Goal: Information Seeking & Learning: Learn about a topic

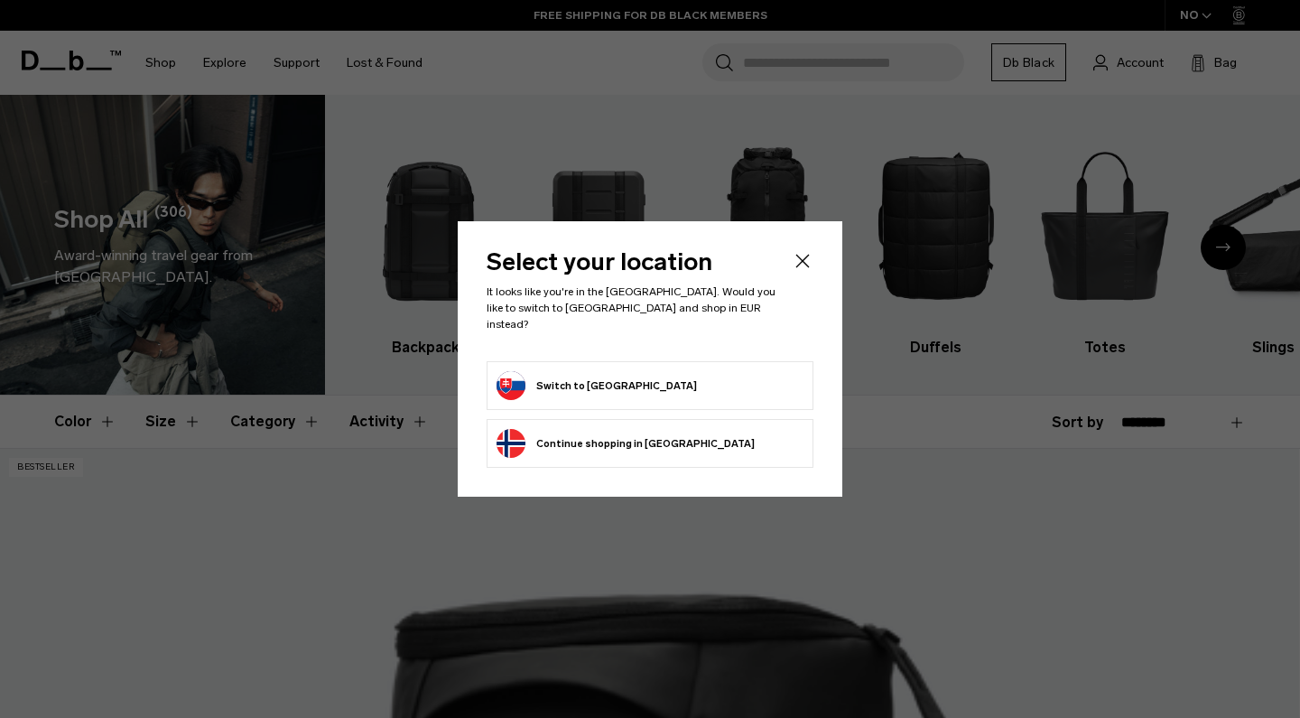
click at [634, 381] on form "Switch to Slovakia" at bounding box center [649, 385] width 307 height 29
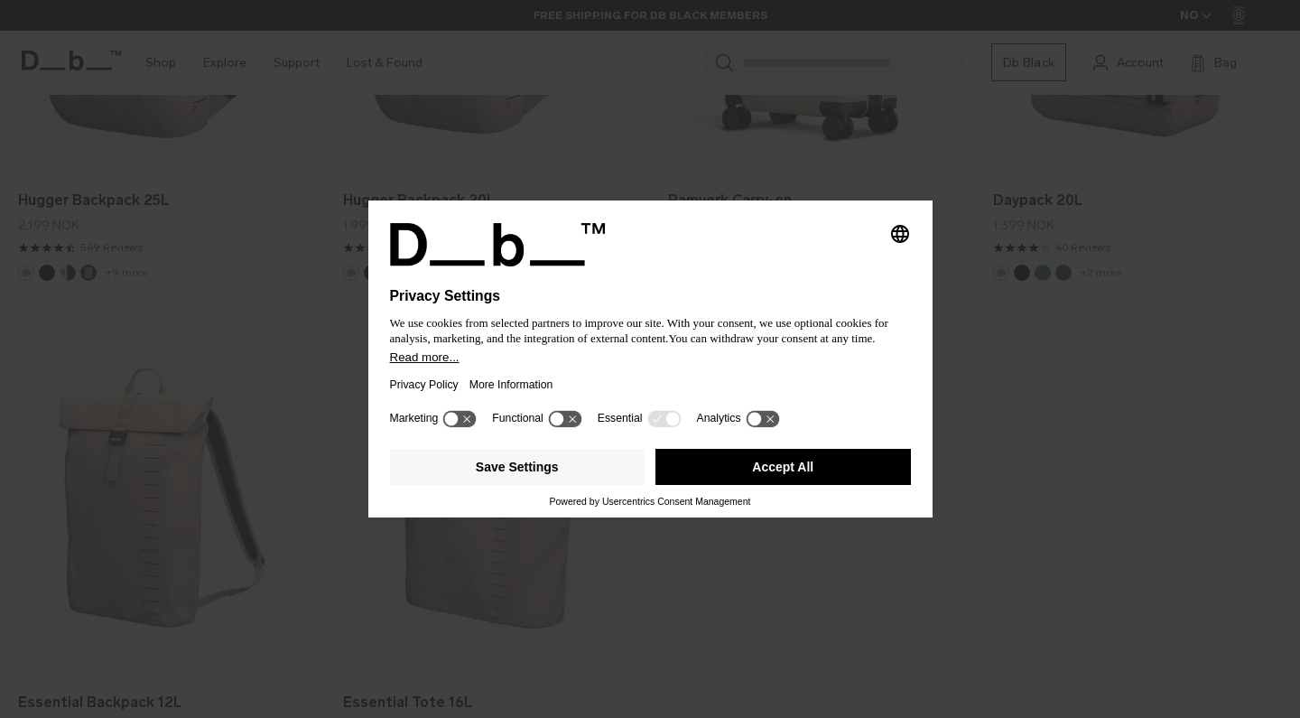
click at [798, 478] on button "Accept All" at bounding box center [782, 467] width 255 height 36
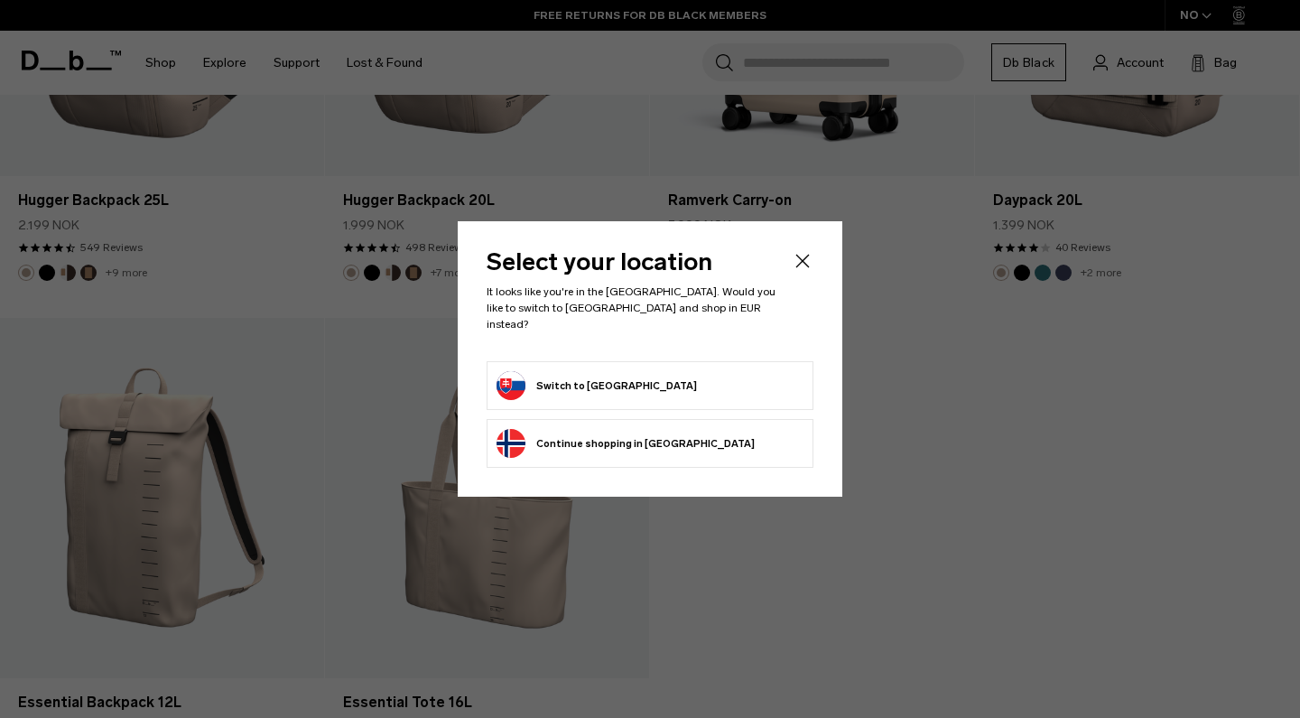
click at [803, 266] on icon "Close" at bounding box center [803, 261] width 22 height 22
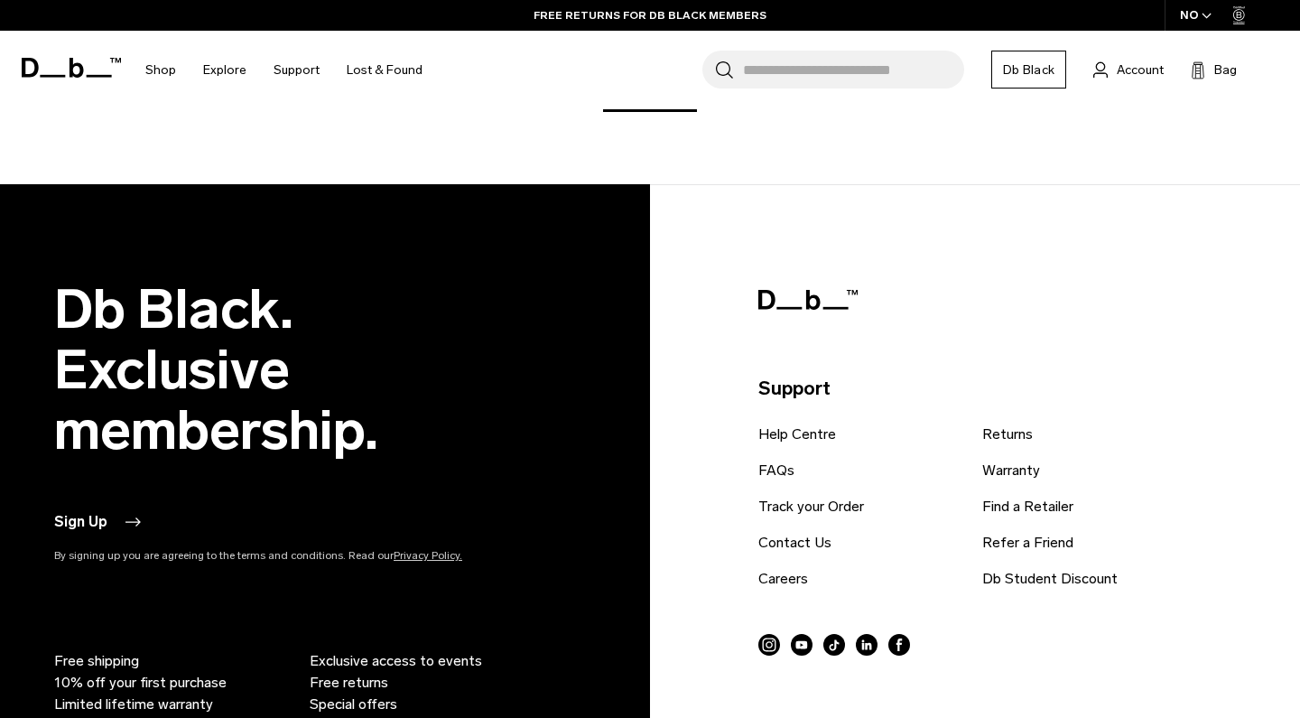
scroll to position [6297, 0]
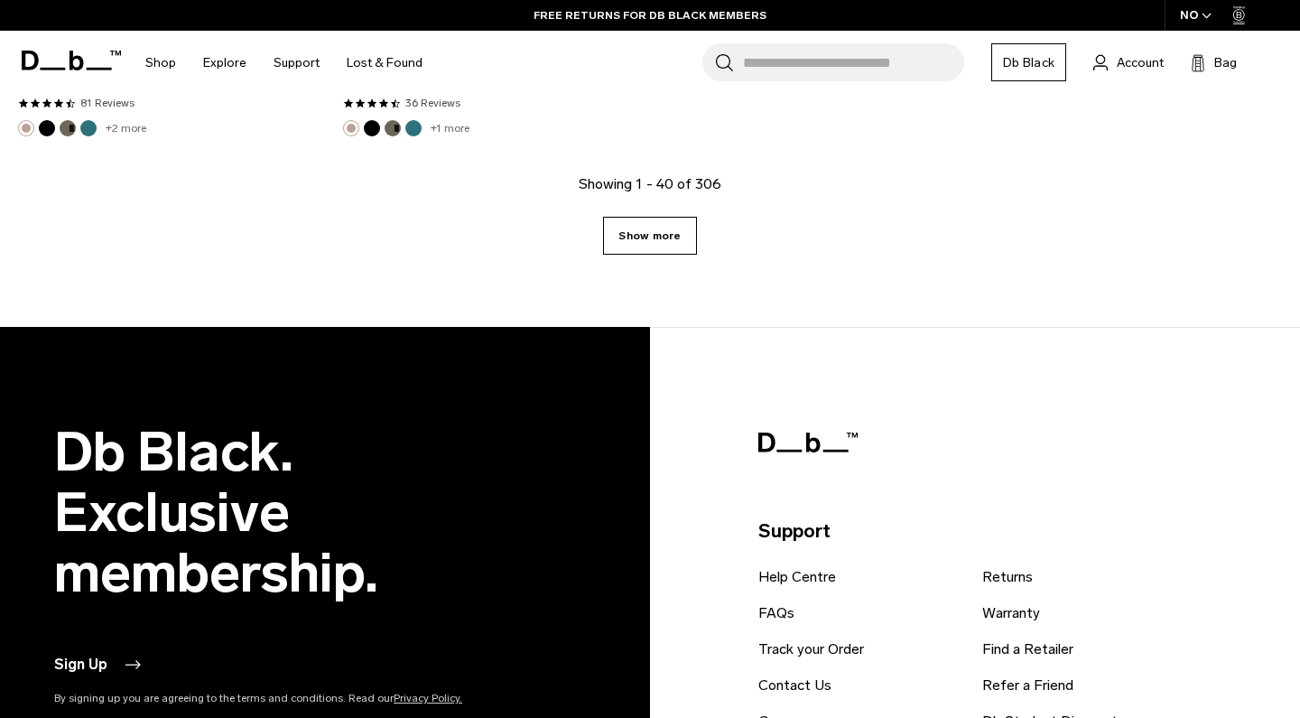
click at [655, 235] on link "Show more" at bounding box center [649, 236] width 93 height 38
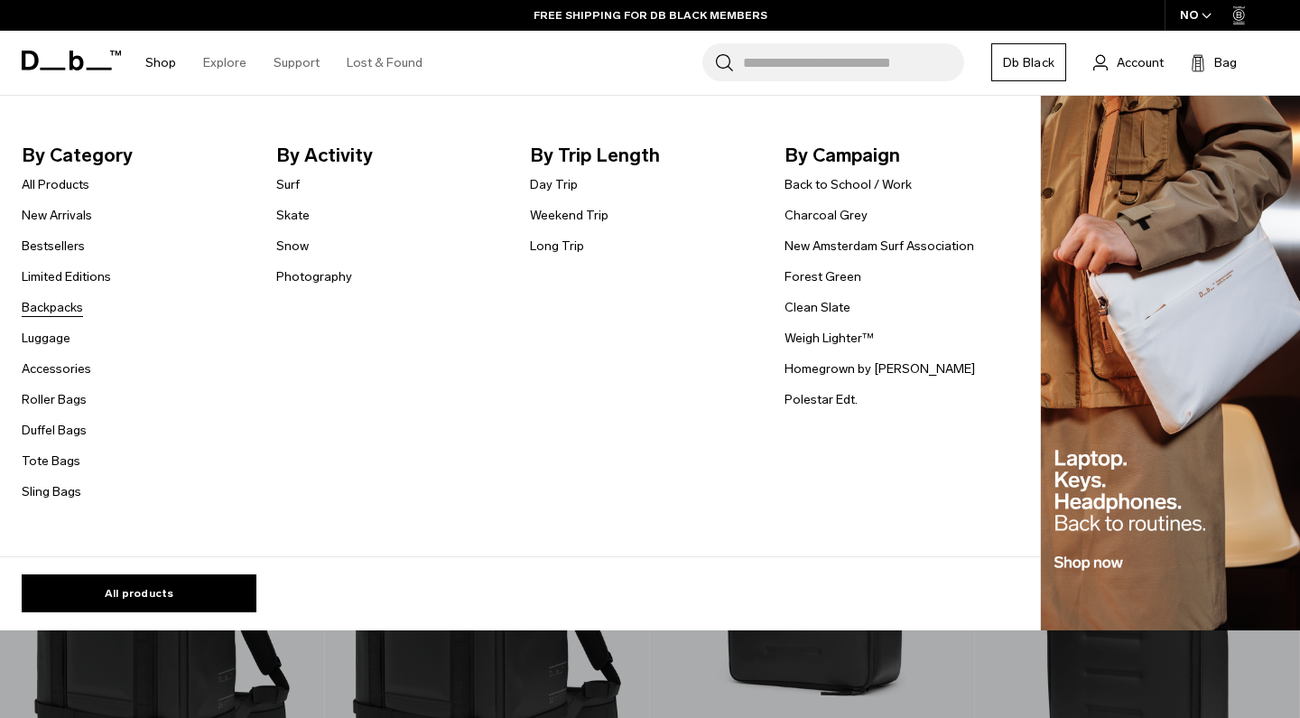
click at [51, 306] on link "Backpacks" at bounding box center [52, 307] width 61 height 19
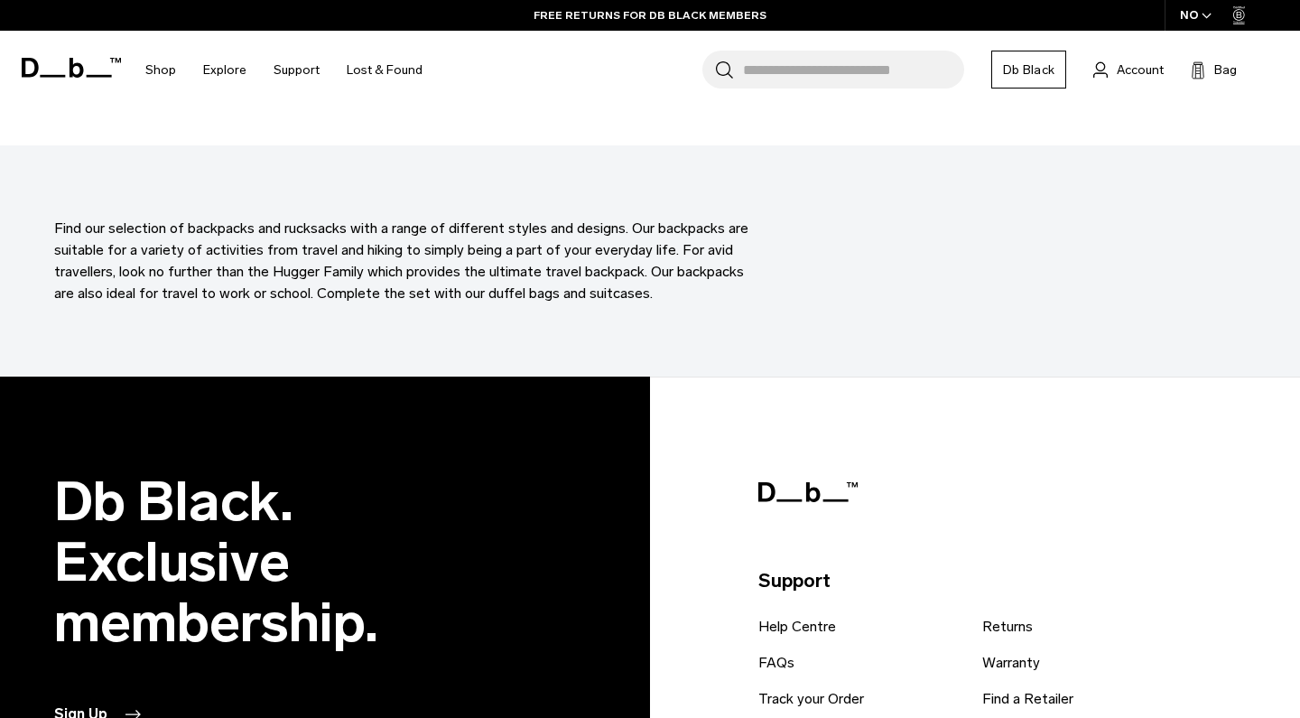
scroll to position [10147, 0]
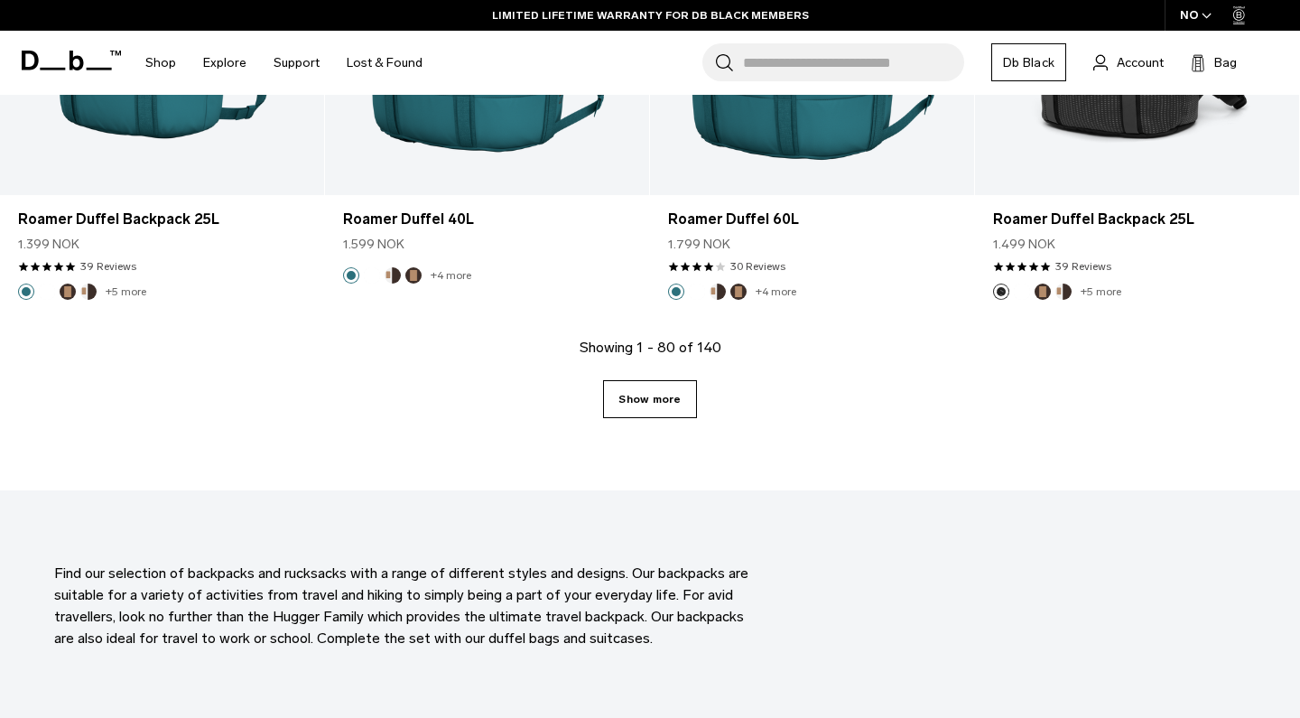
click at [656, 390] on link "Show more" at bounding box center [649, 399] width 93 height 38
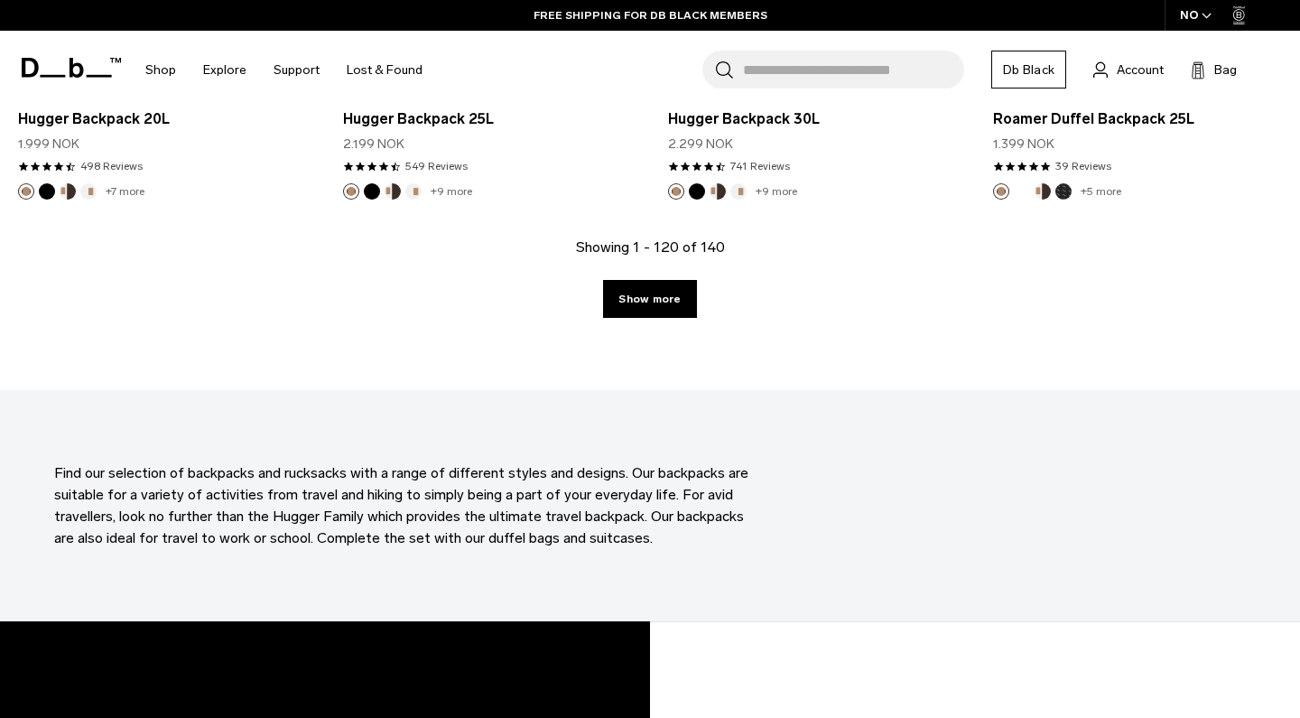
scroll to position [15190, 0]
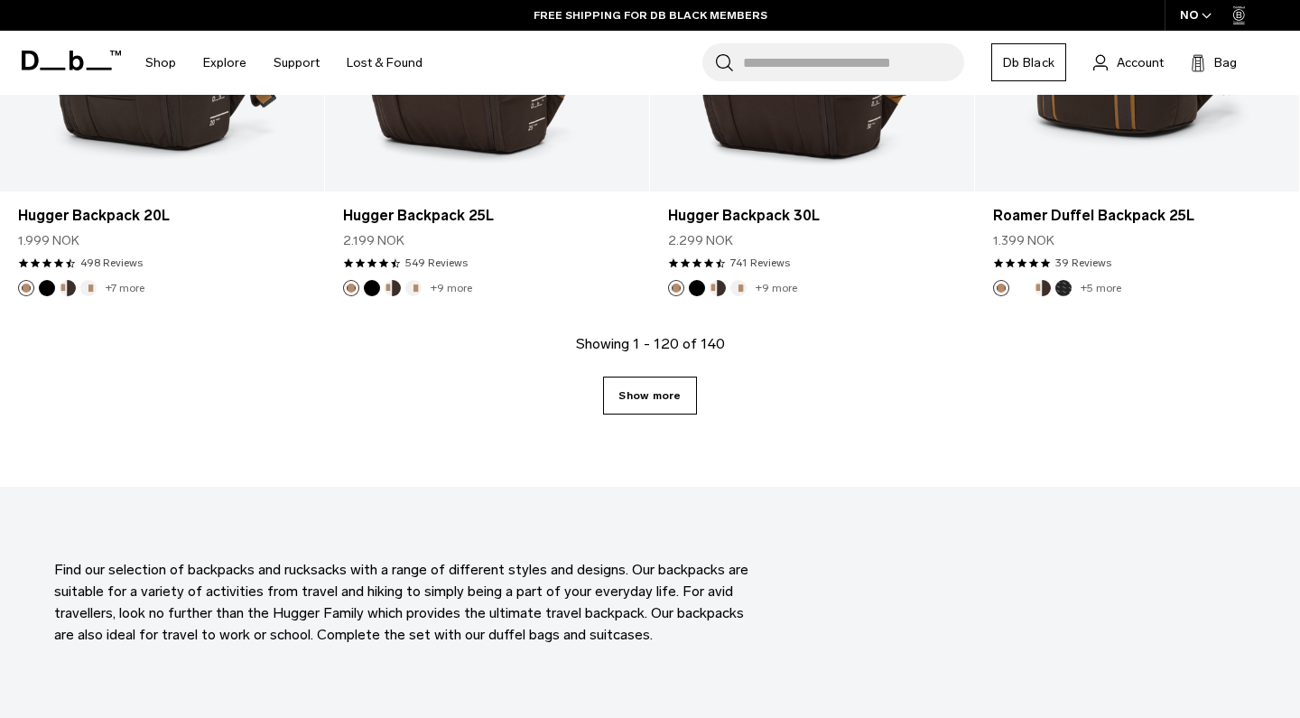
click at [650, 385] on link "Show more" at bounding box center [649, 395] width 93 height 38
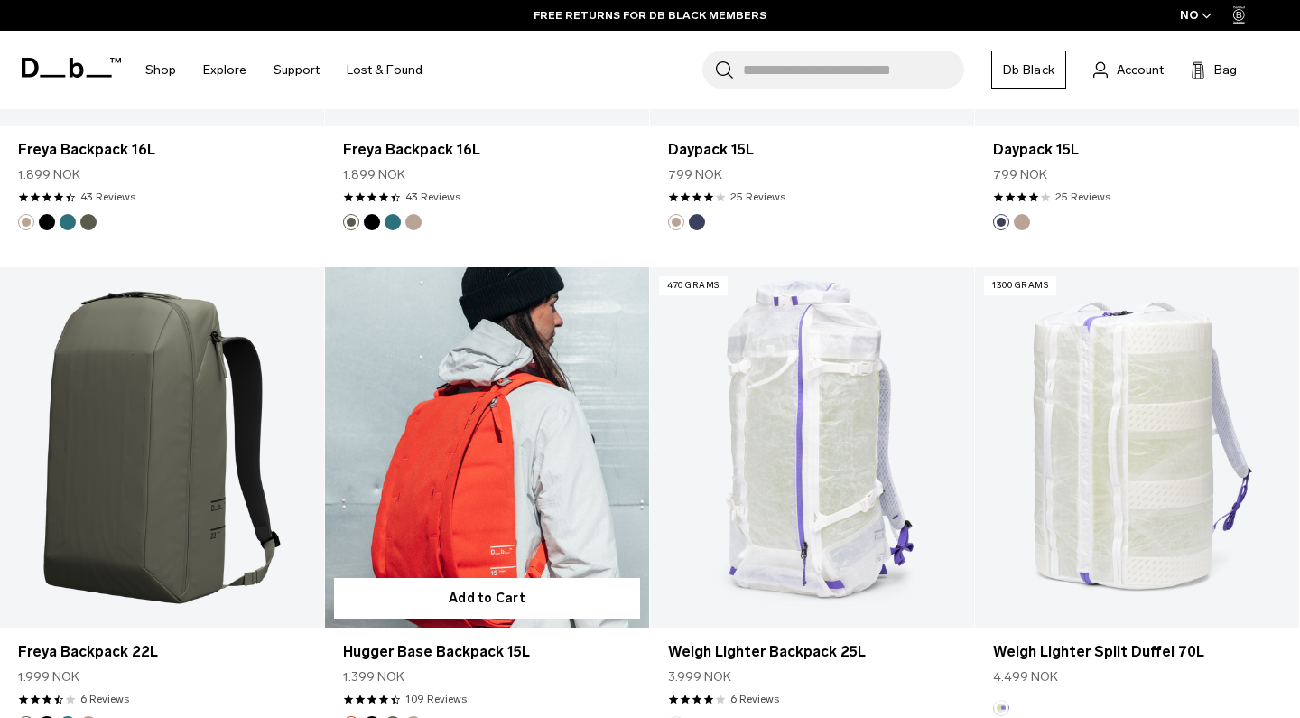
scroll to position [17340, 0]
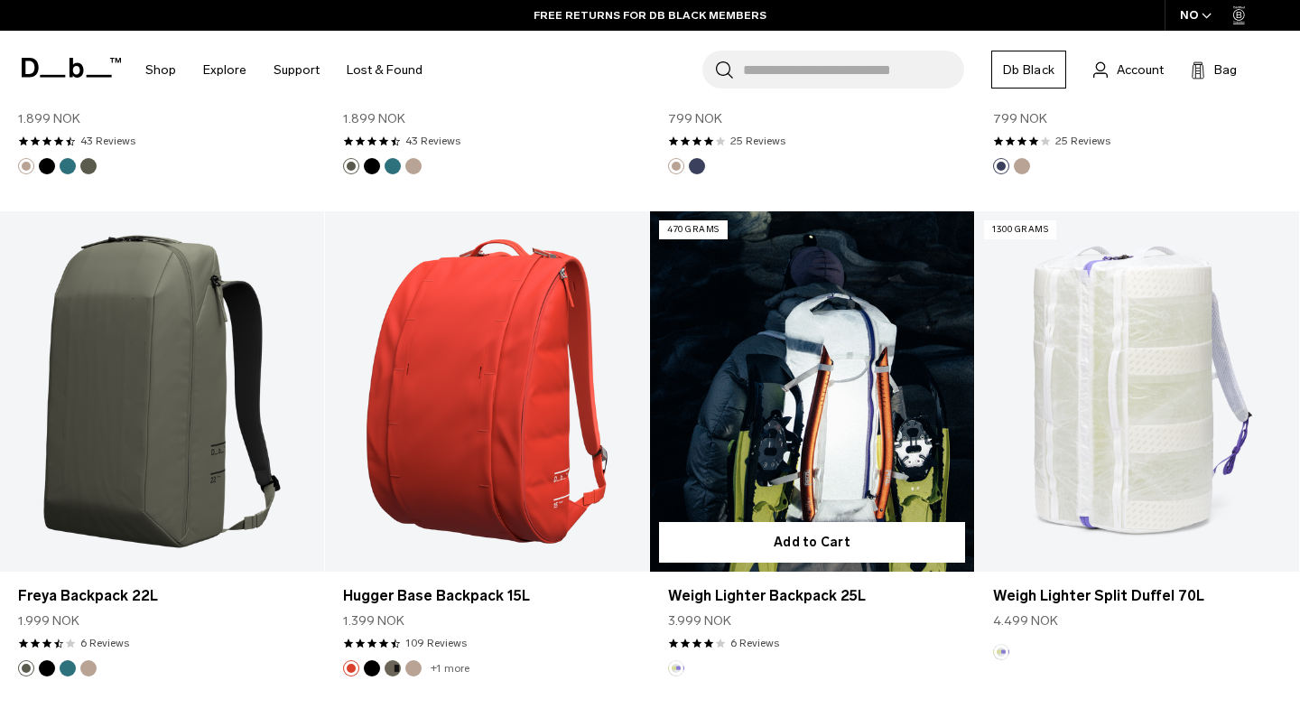
click at [788, 432] on link "Weigh Lighter Backpack 25L" at bounding box center [812, 391] width 324 height 360
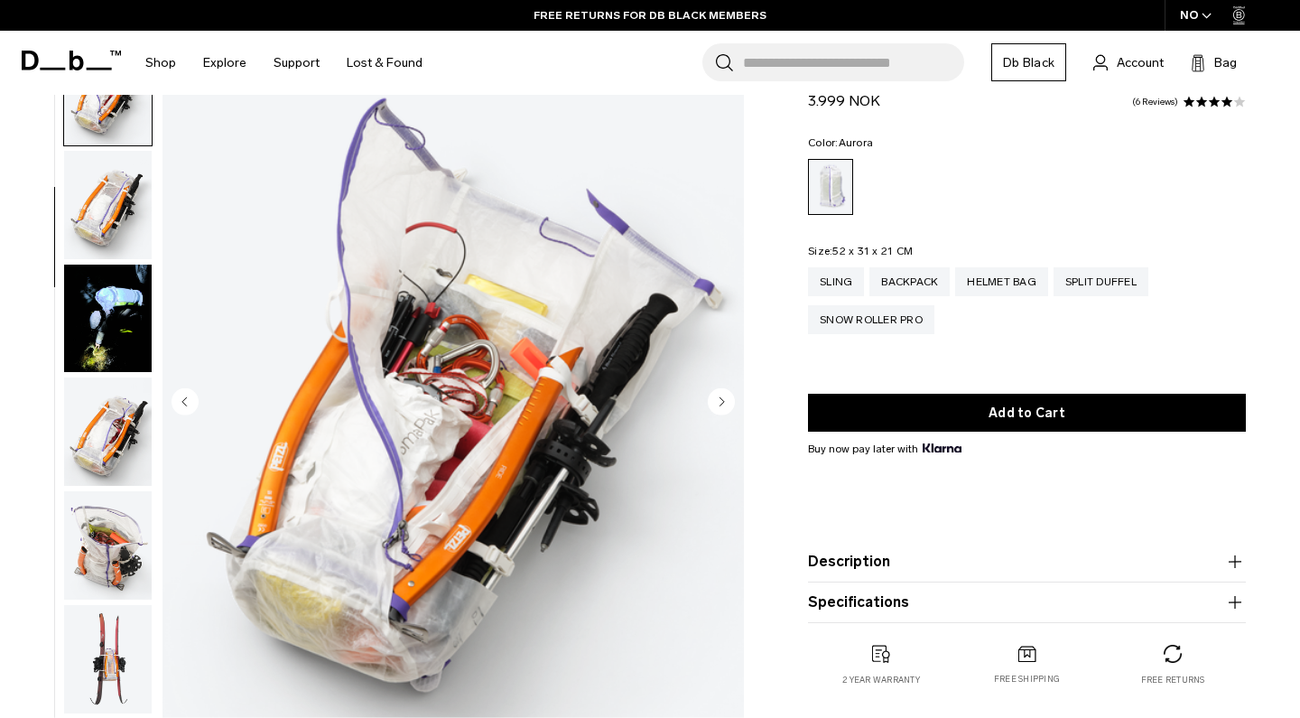
click at [726, 399] on circle "Next slide" at bounding box center [721, 400] width 27 height 27
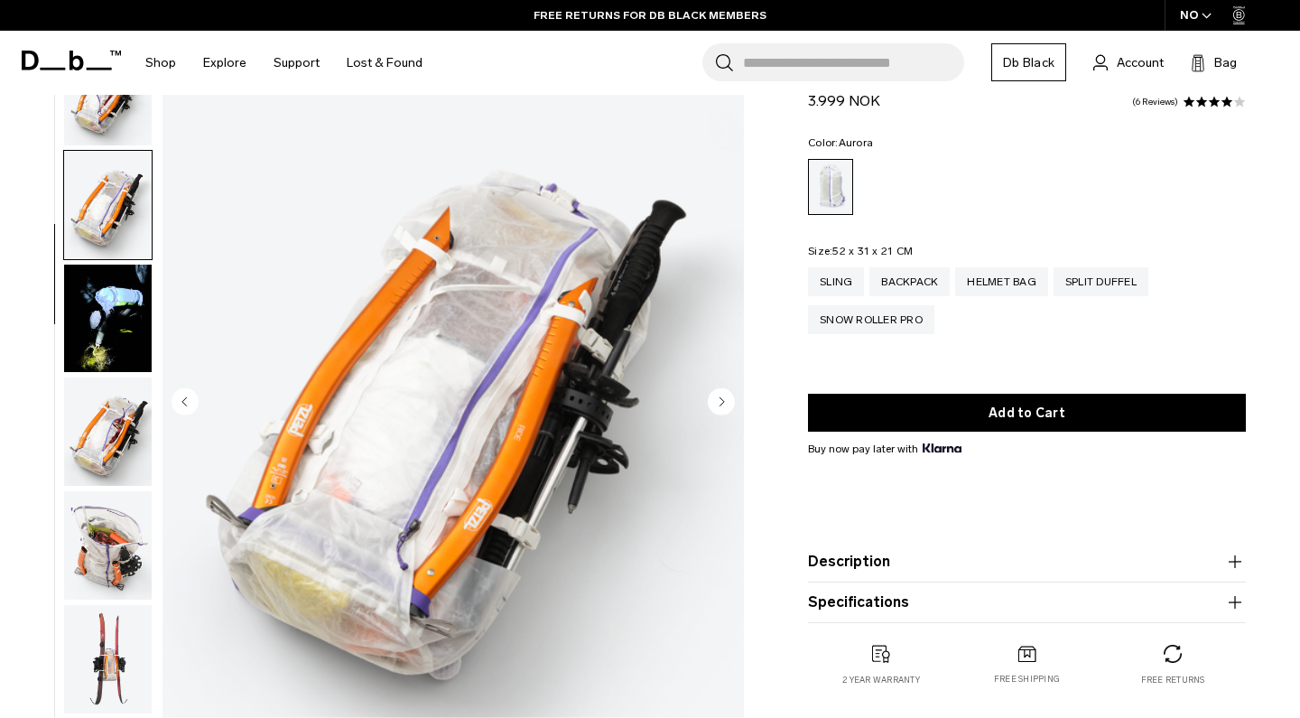
scroll to position [572, 0]
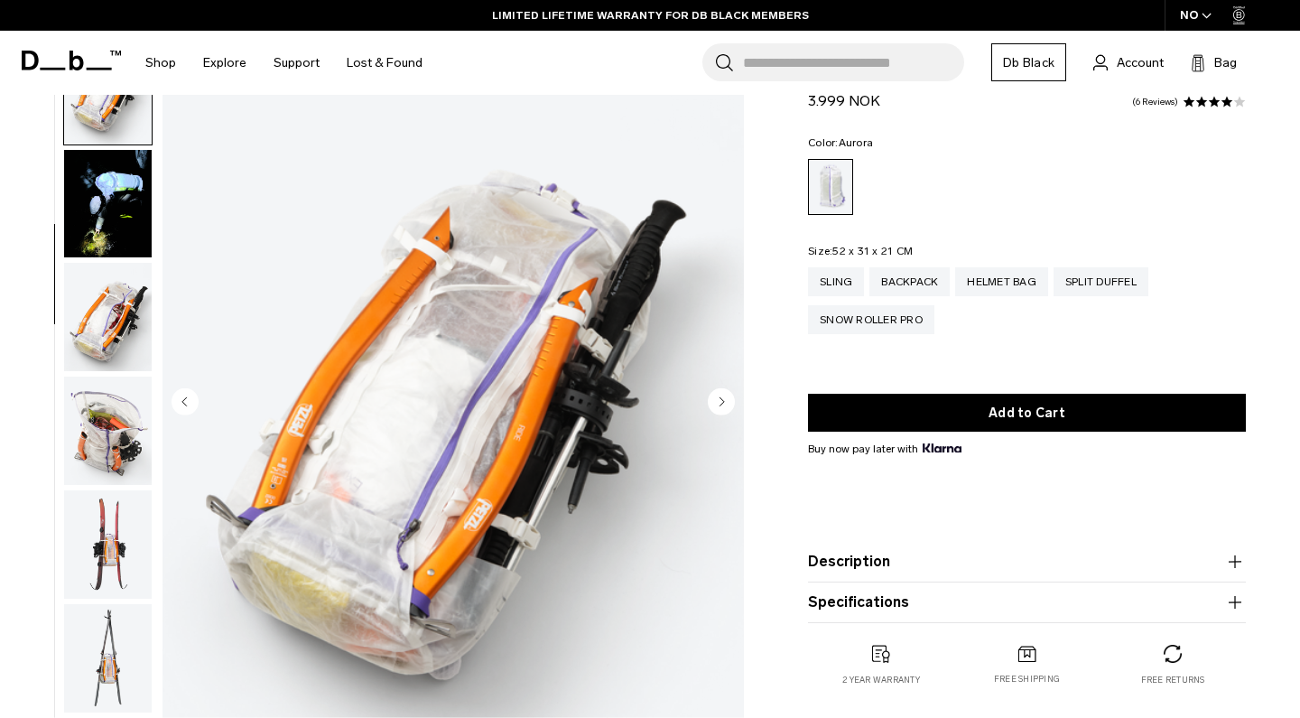
drag, startPoint x: 811, startPoint y: 105, endPoint x: 877, endPoint y: 105, distance: 66.8
click at [877, 105] on span "3.999 NOK" at bounding box center [844, 100] width 72 height 17
copy span "3.999 NOK"
click at [722, 397] on circle "Next slide" at bounding box center [721, 400] width 27 height 27
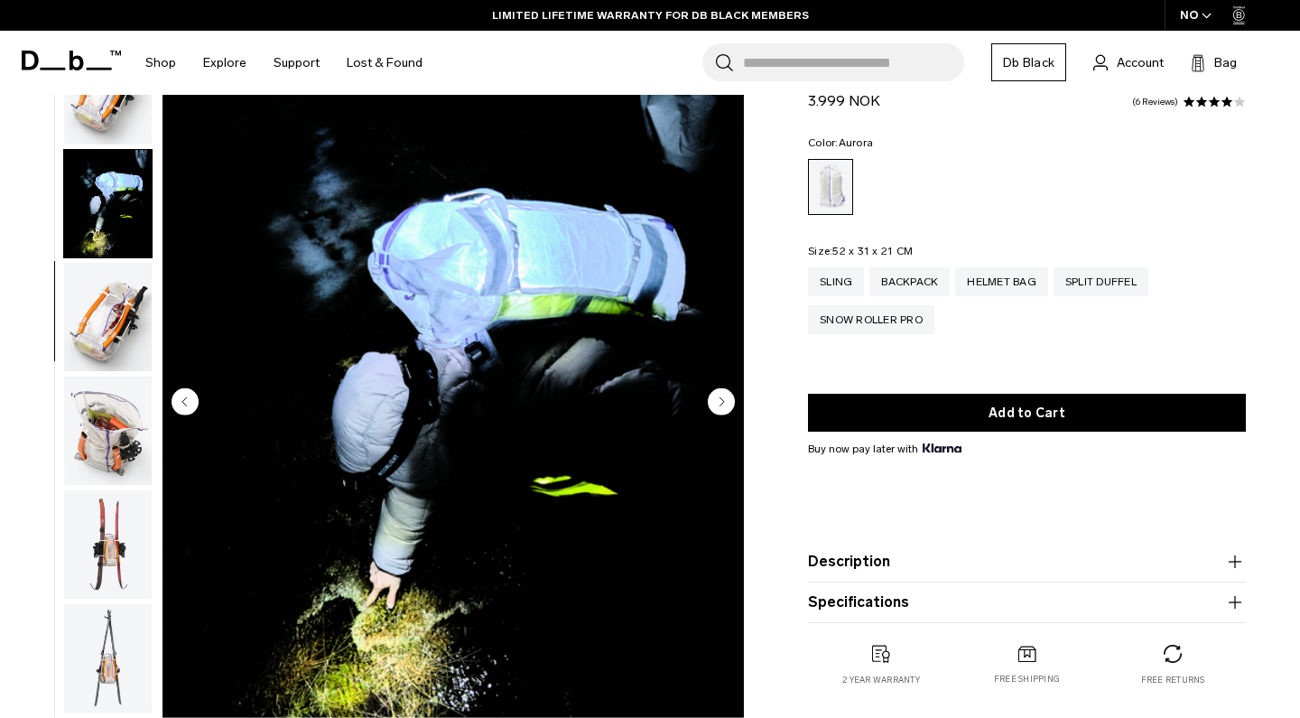
scroll to position [686, 0]
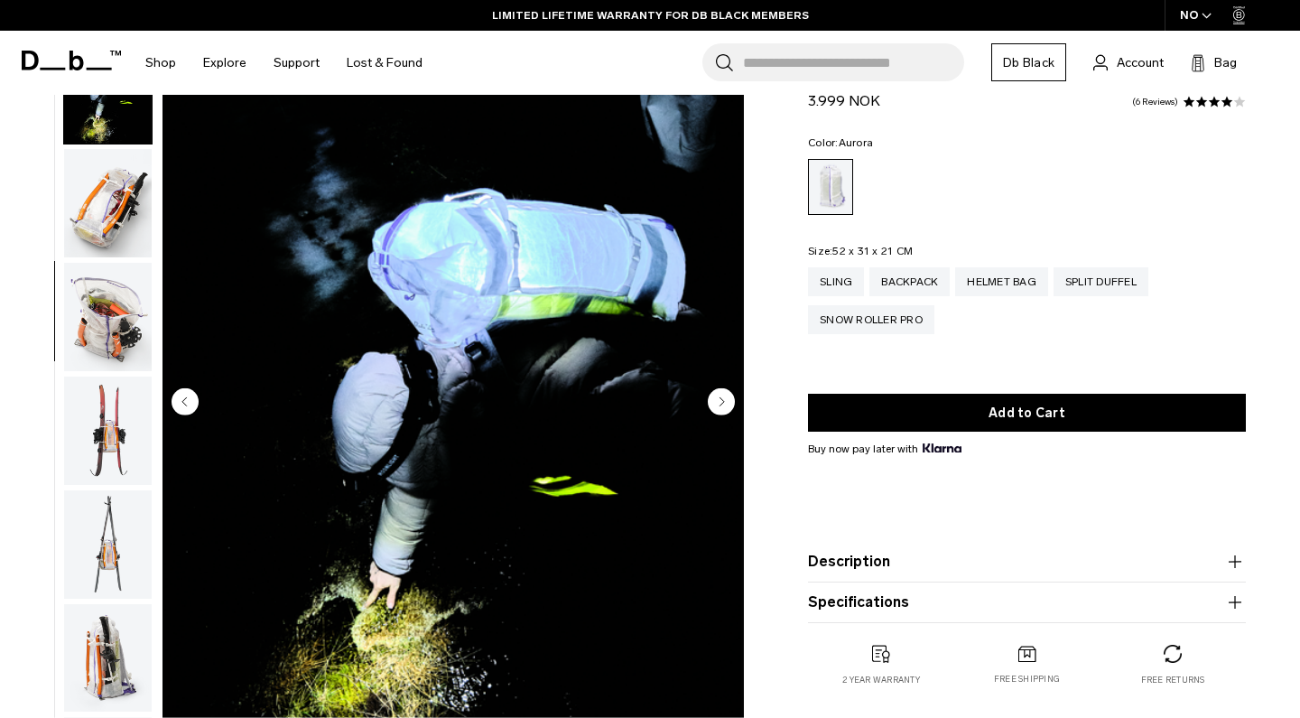
click at [722, 397] on circle "Next slide" at bounding box center [721, 400] width 27 height 27
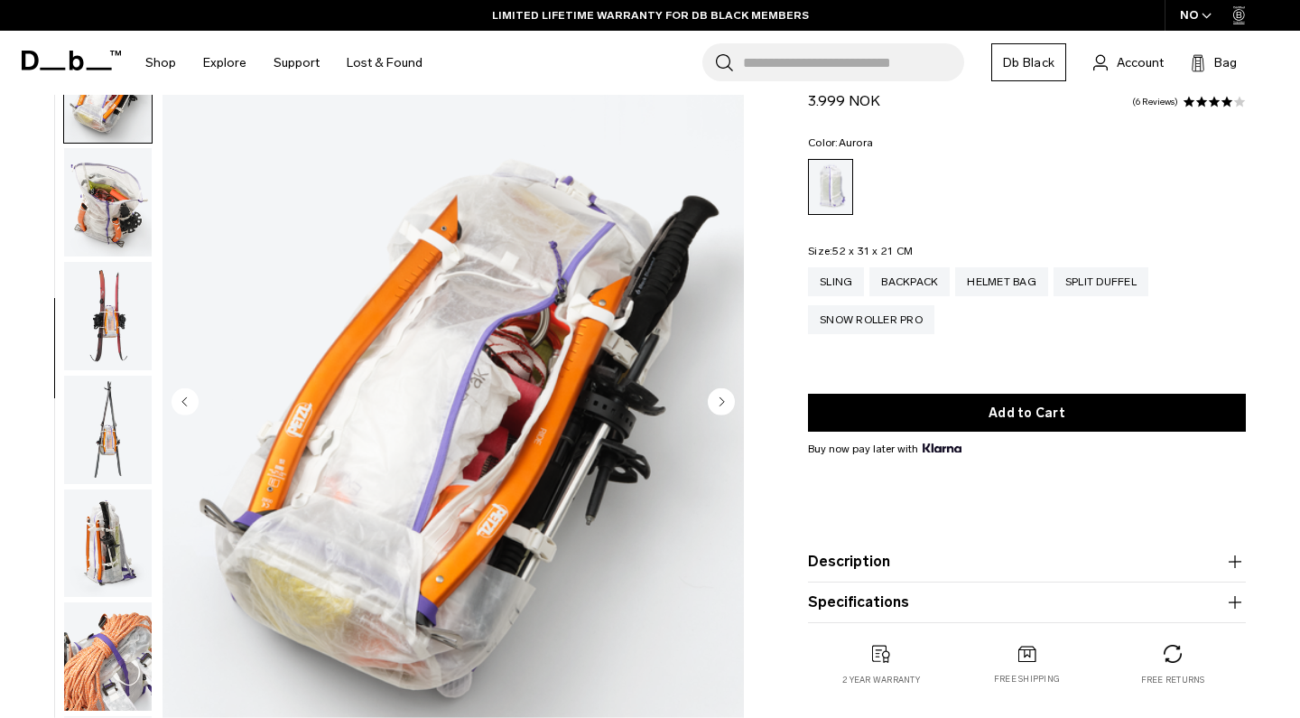
click at [722, 397] on circle "Next slide" at bounding box center [721, 400] width 27 height 27
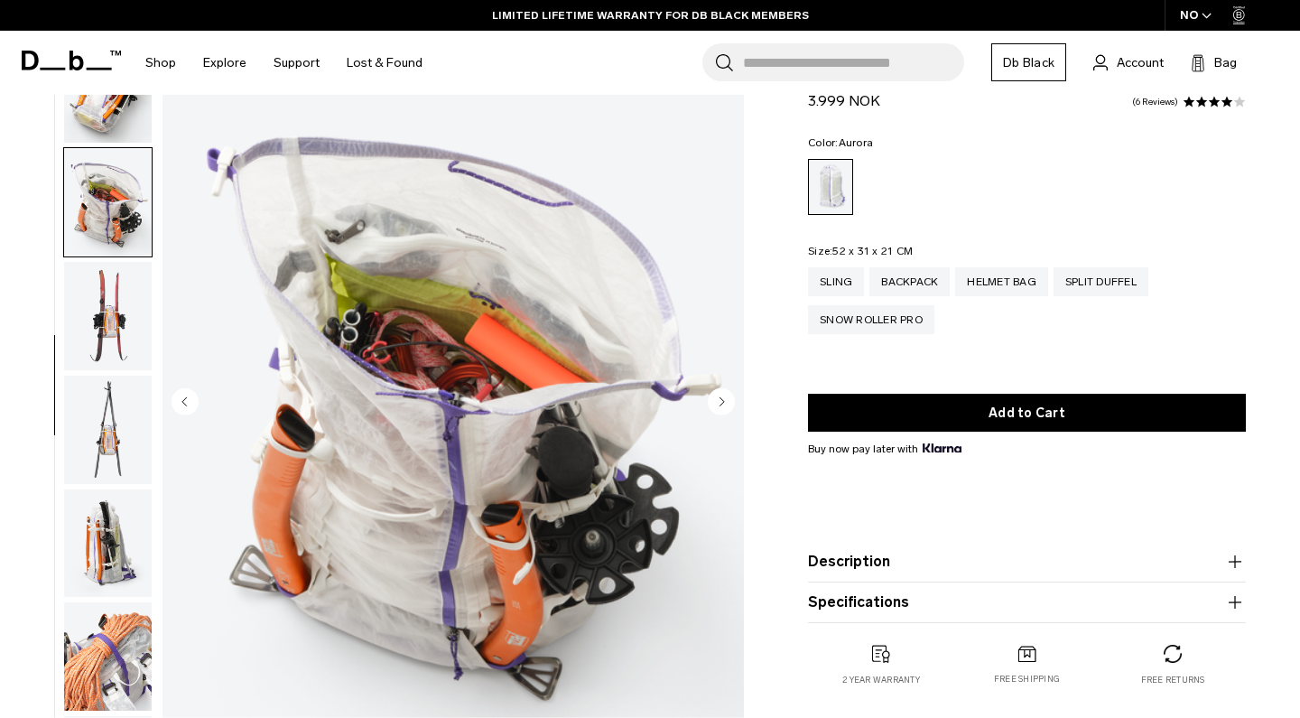
scroll to position [915, 0]
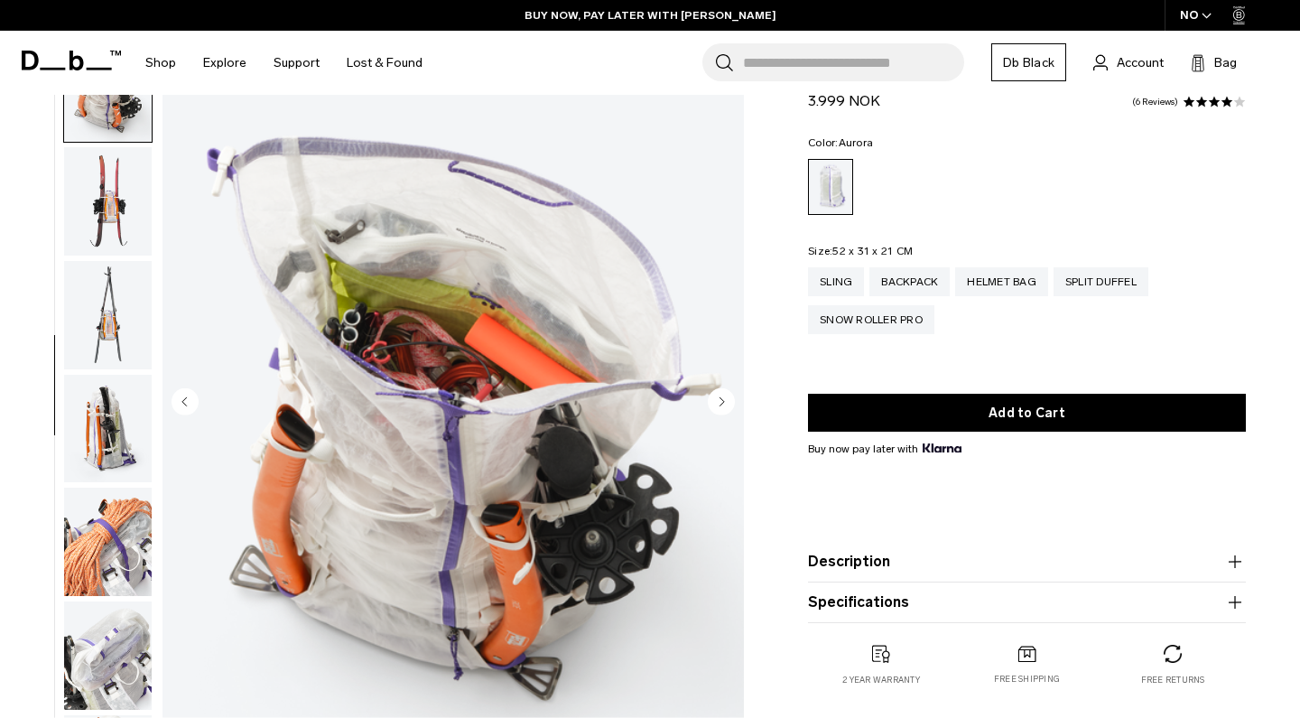
click at [722, 397] on circle "Next slide" at bounding box center [721, 400] width 27 height 27
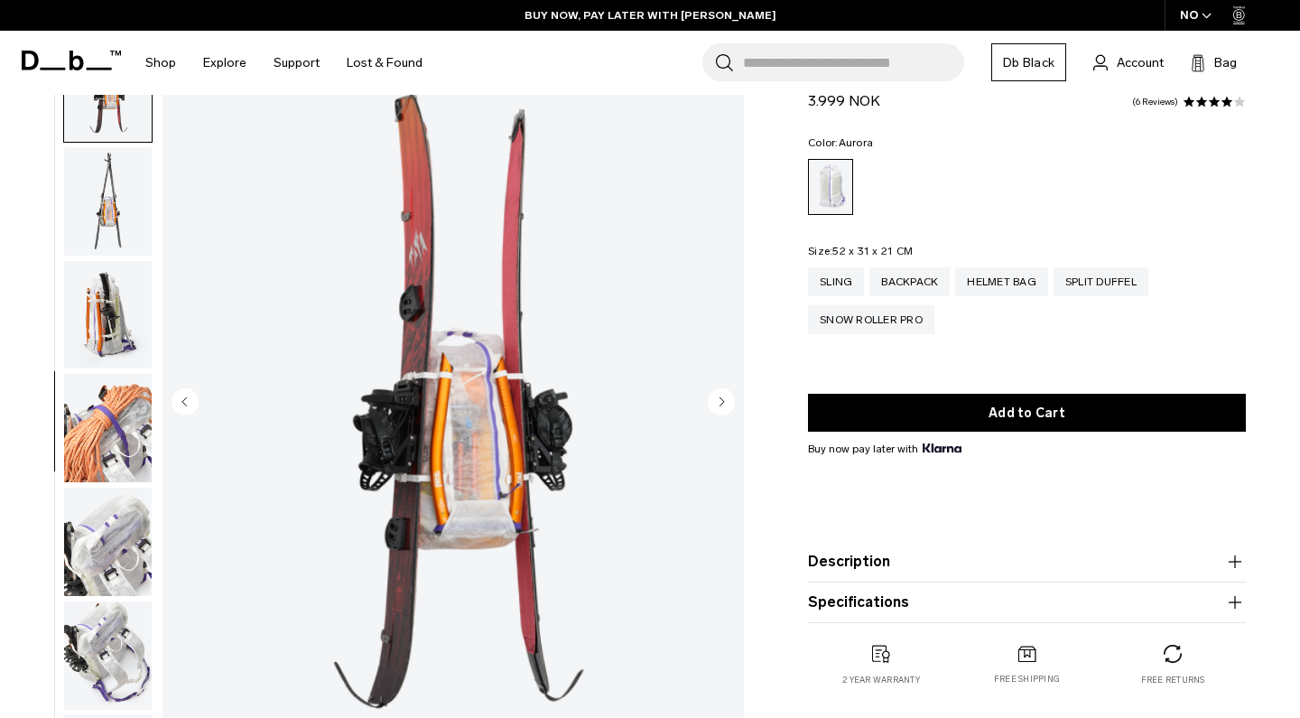
click at [722, 397] on circle "Next slide" at bounding box center [721, 400] width 27 height 27
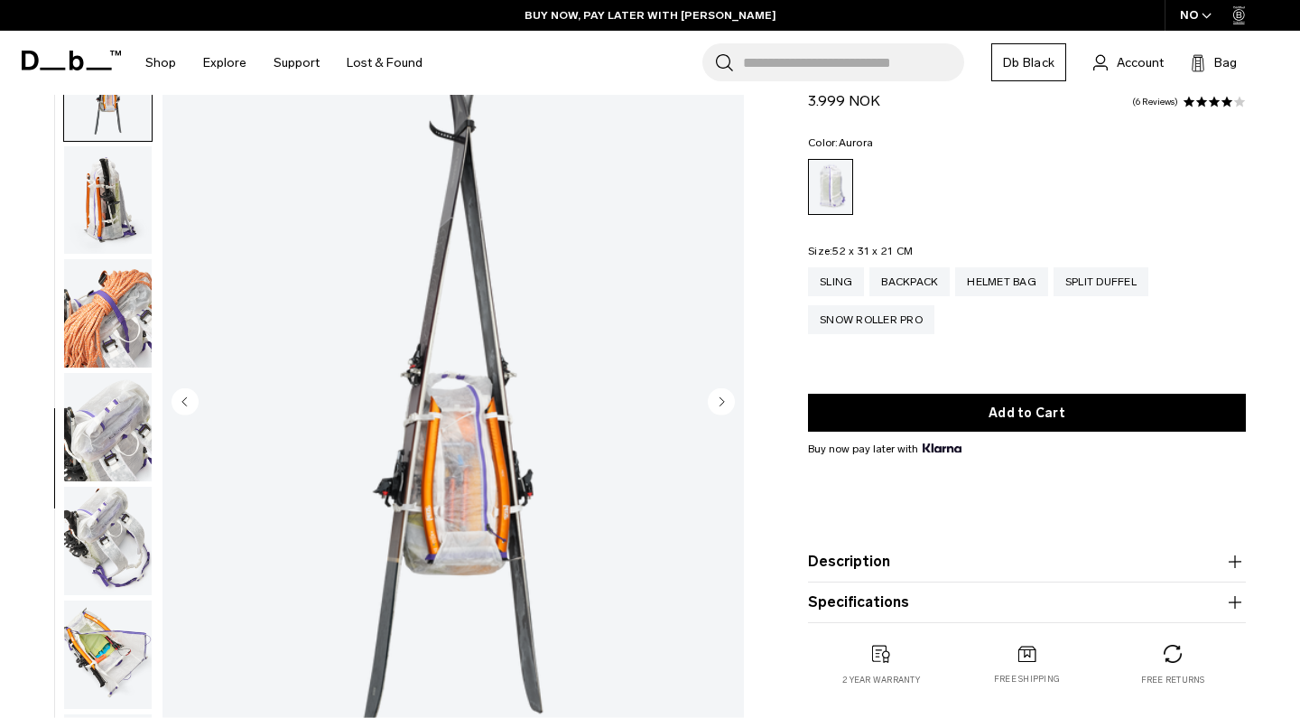
click at [722, 397] on circle "Next slide" at bounding box center [721, 400] width 27 height 27
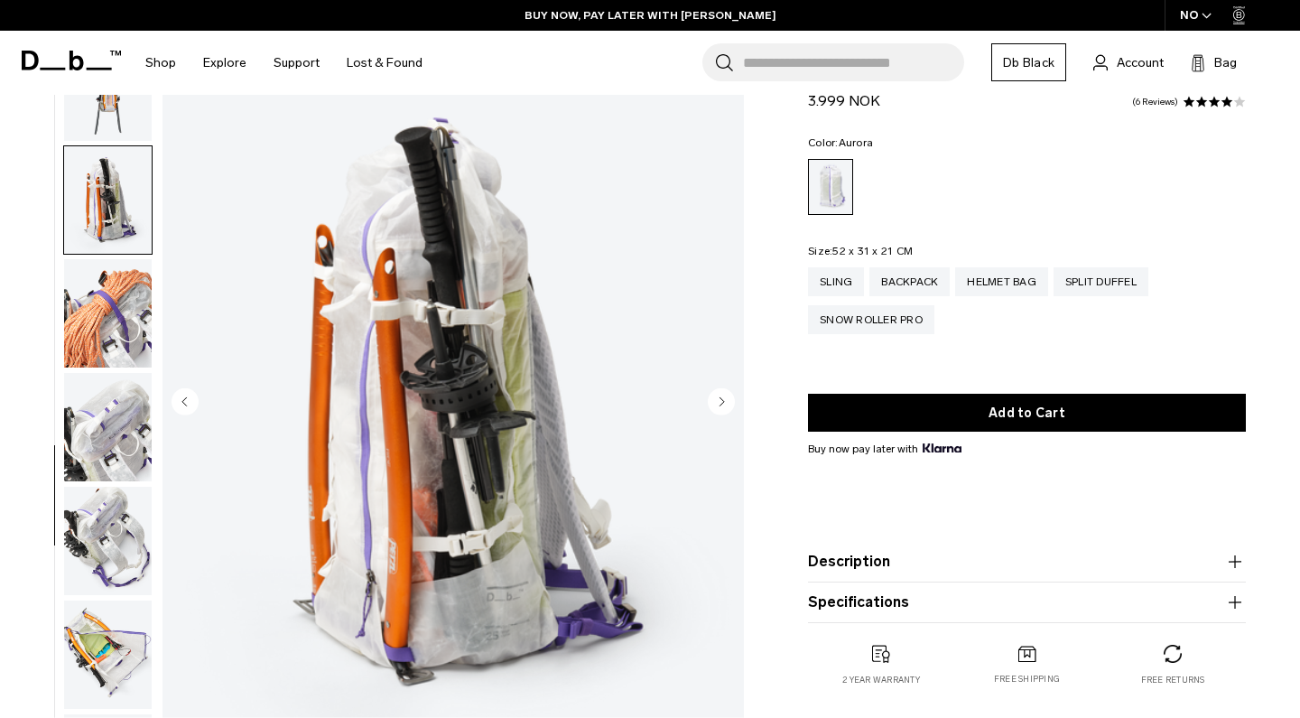
scroll to position [1258, 0]
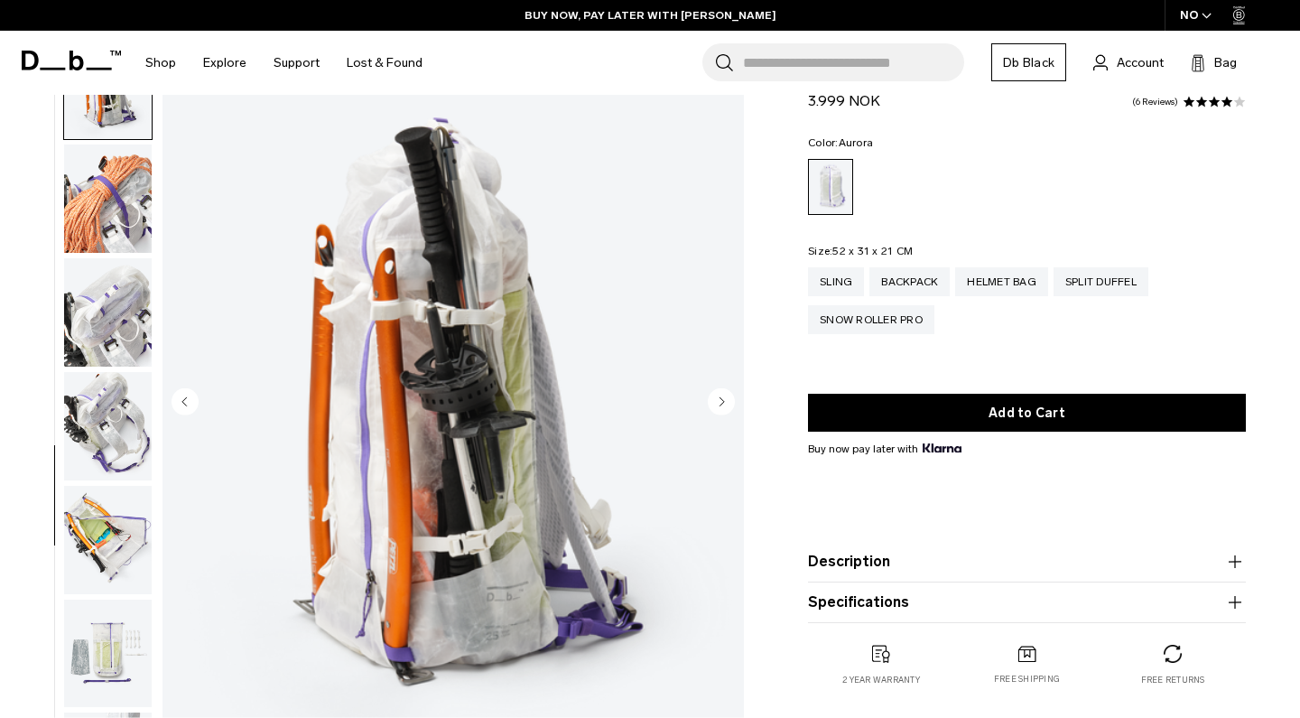
click at [722, 397] on circle "Next slide" at bounding box center [721, 400] width 27 height 27
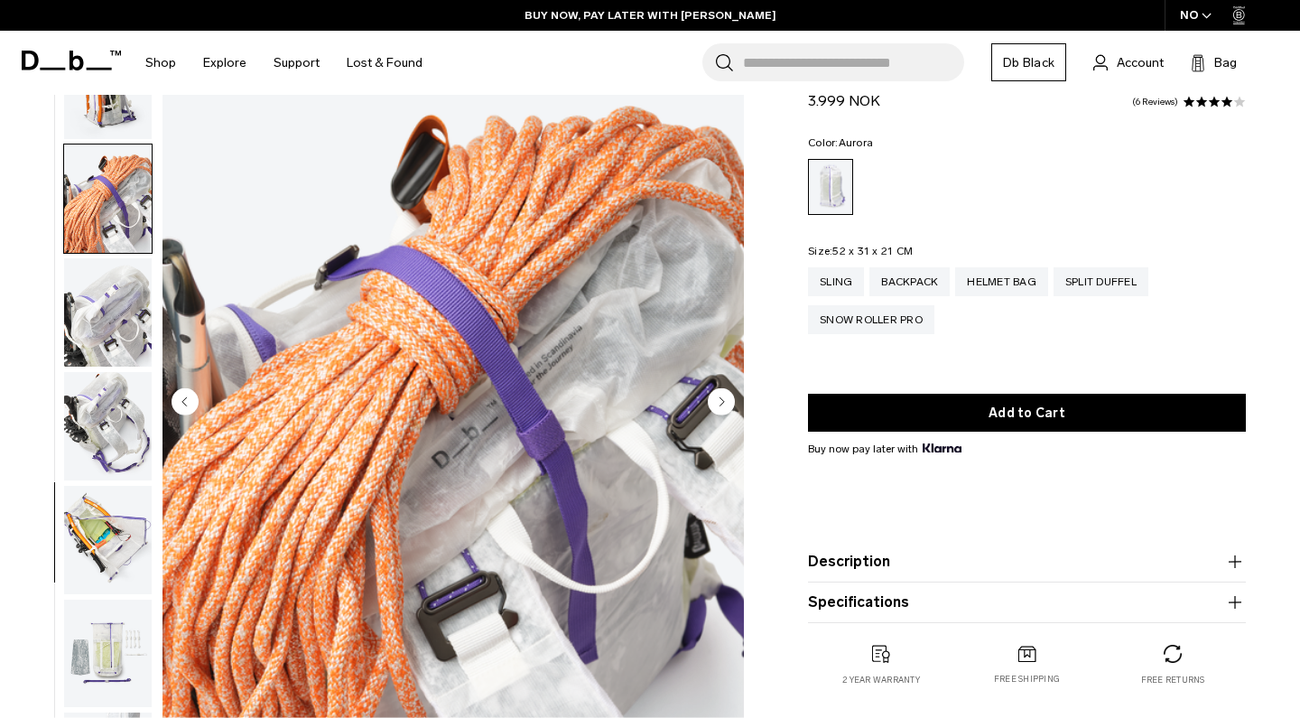
scroll to position [1329, 0]
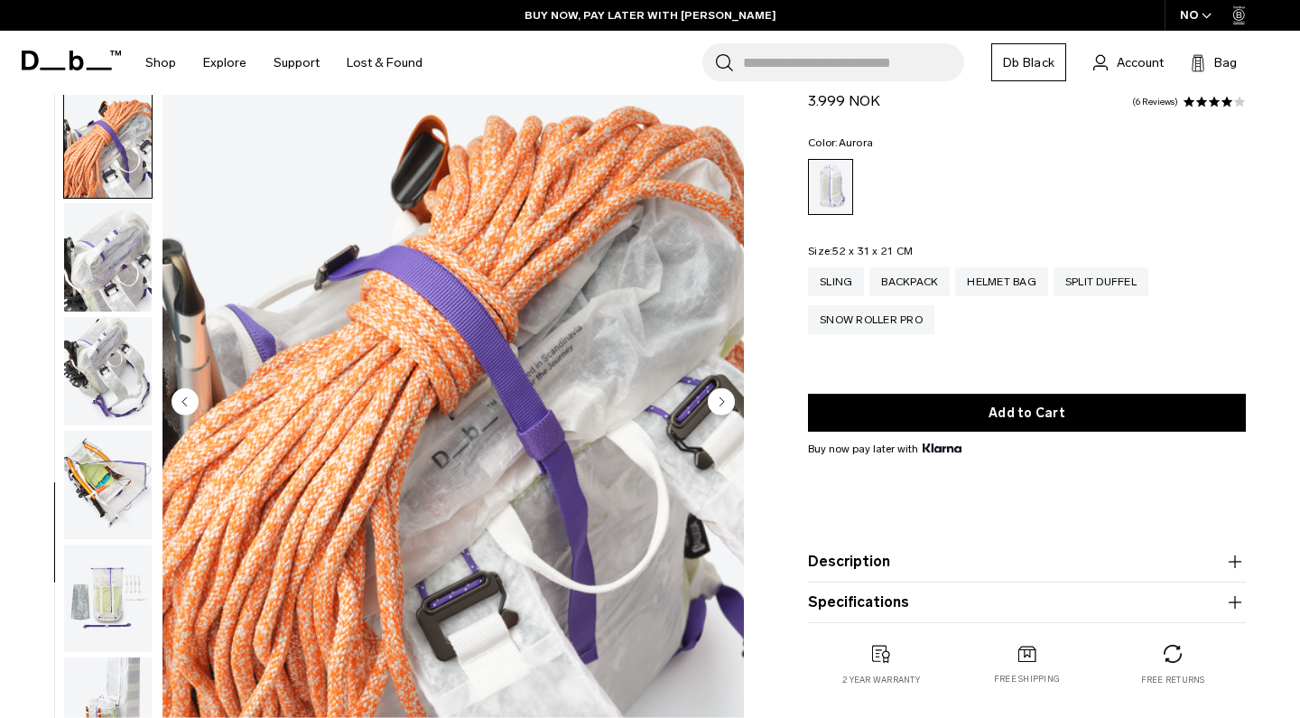
click at [191, 394] on circle "Previous slide" at bounding box center [184, 400] width 27 height 27
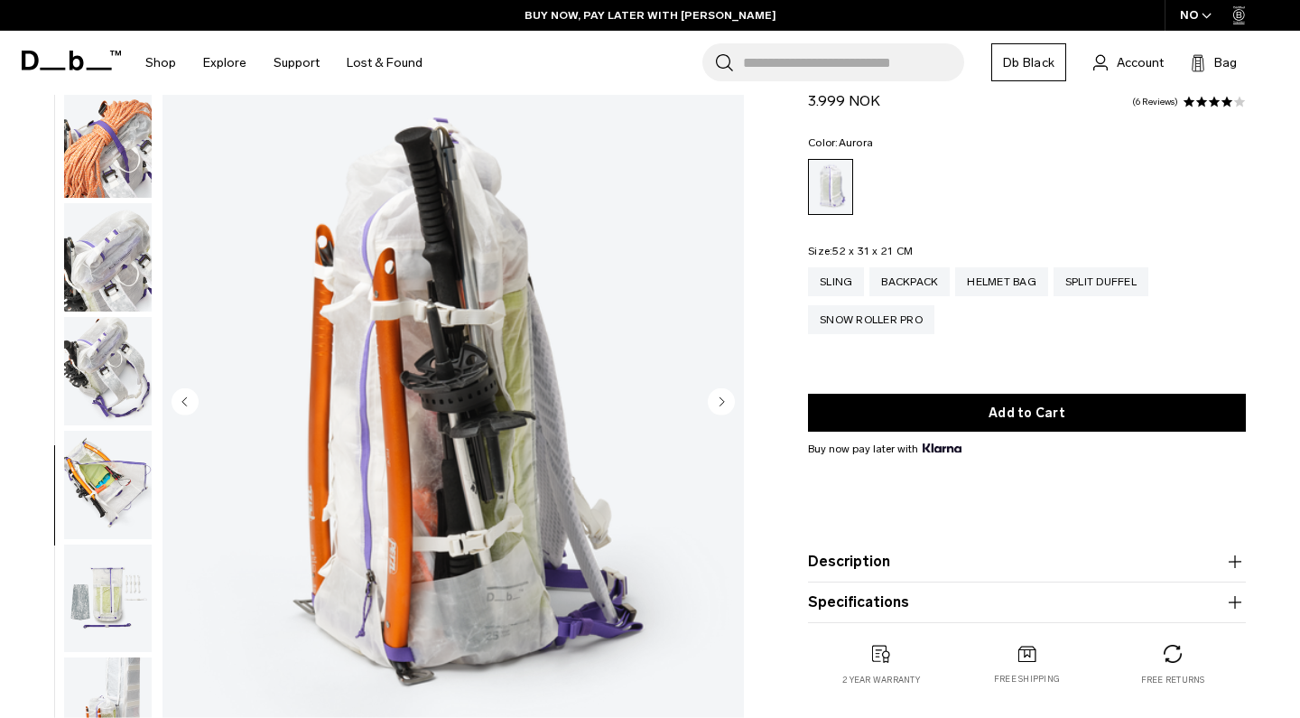
scroll to position [1258, 0]
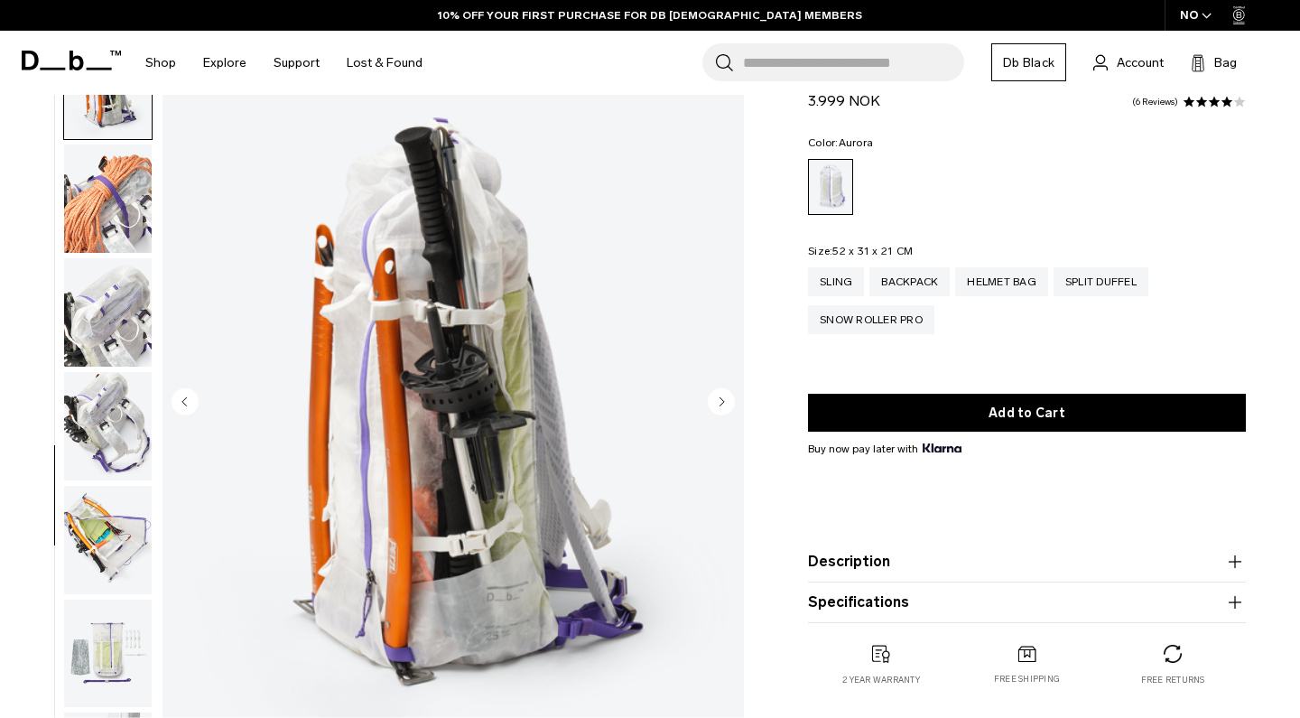
click at [727, 403] on circle "Next slide" at bounding box center [721, 400] width 27 height 27
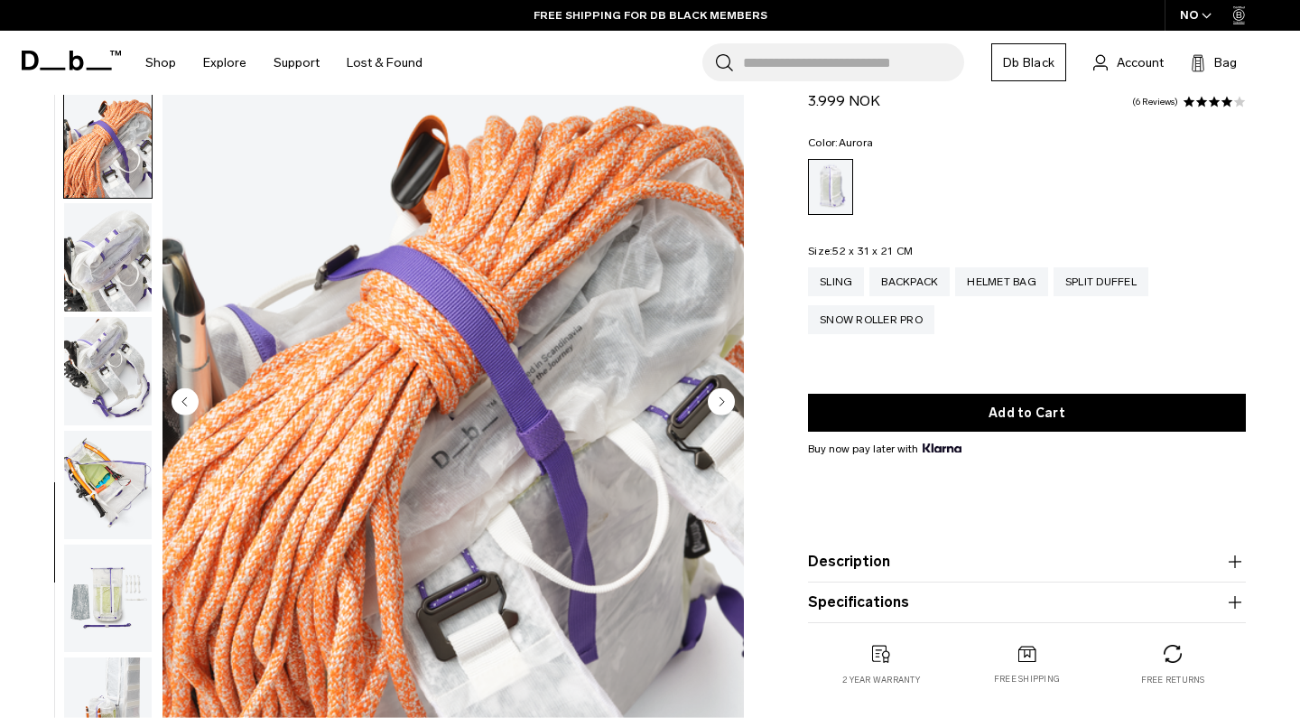
click at [727, 403] on circle "Next slide" at bounding box center [721, 400] width 27 height 27
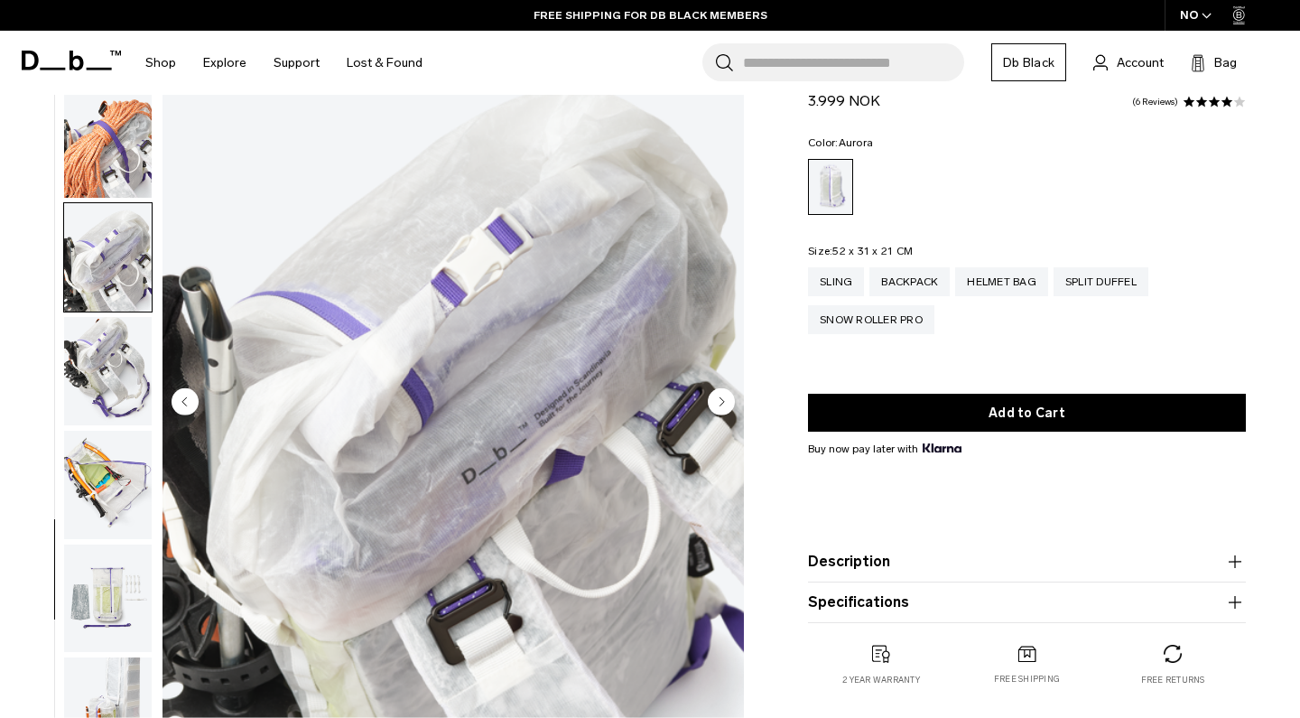
click at [727, 403] on circle "Next slide" at bounding box center [721, 400] width 27 height 27
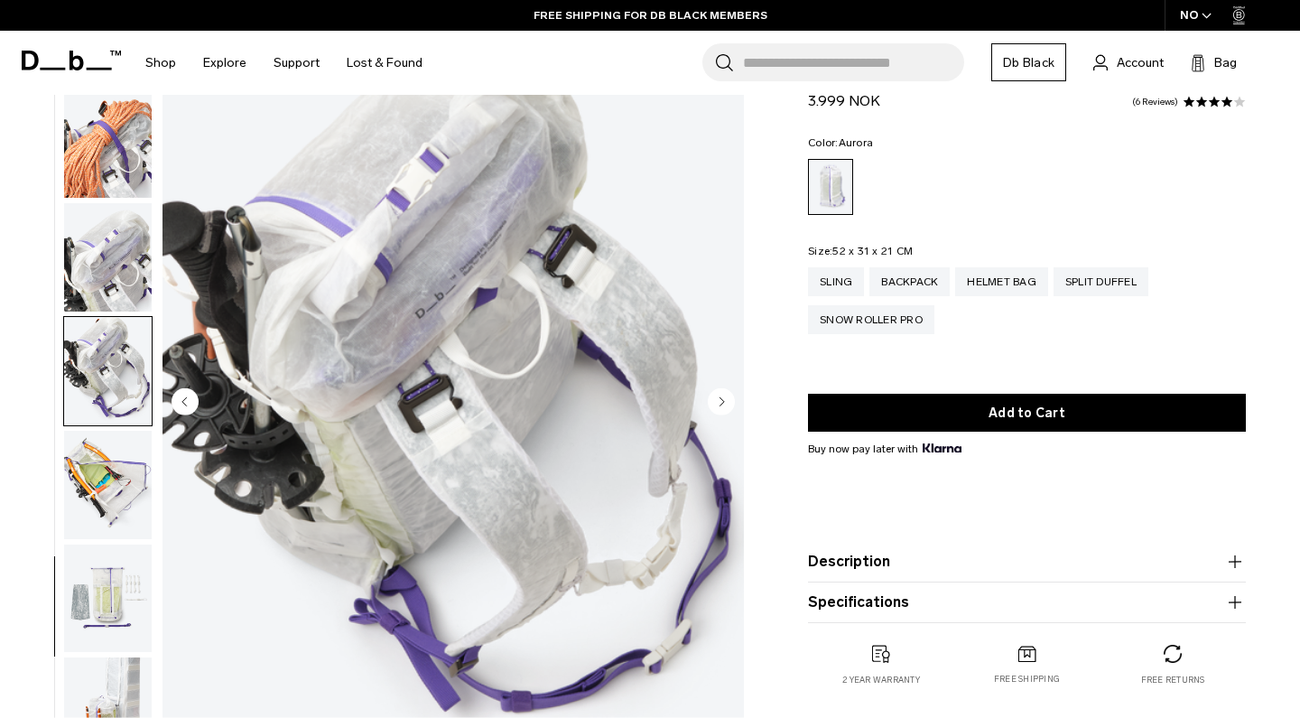
click at [727, 403] on circle "Next slide" at bounding box center [721, 400] width 27 height 27
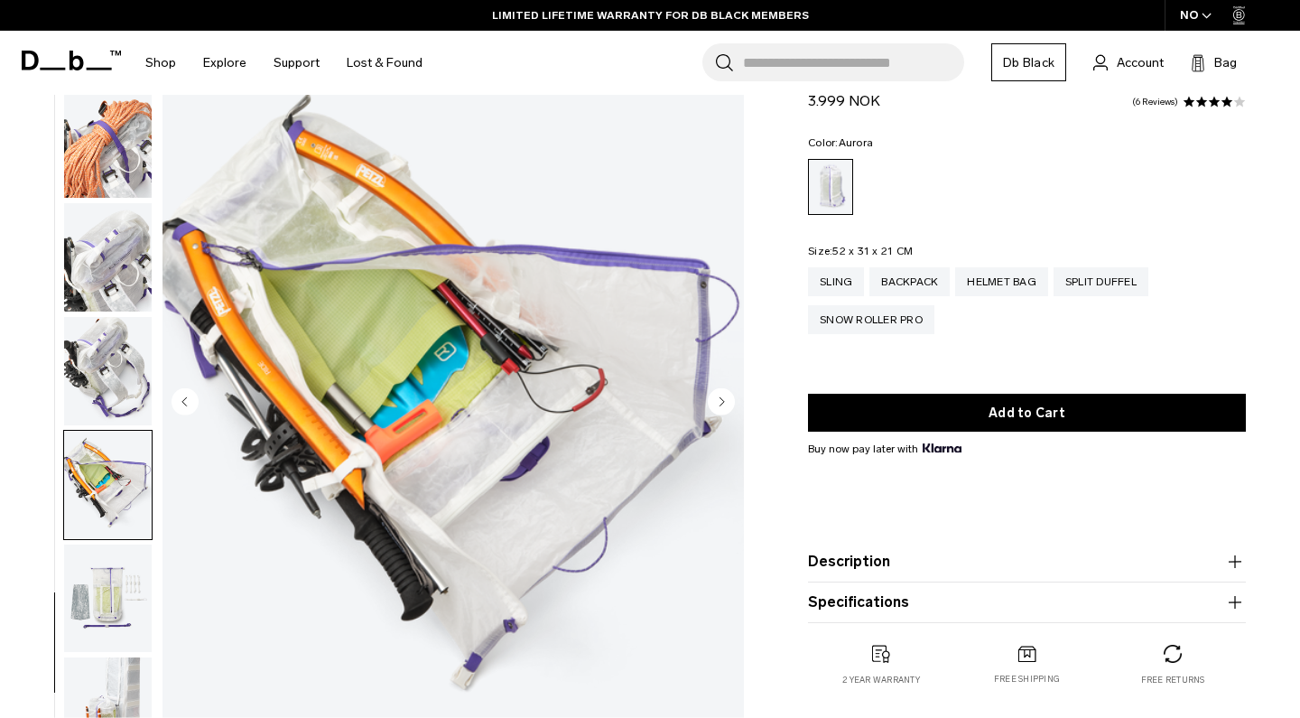
click at [727, 403] on circle "Next slide" at bounding box center [721, 400] width 27 height 27
